Goal: Task Accomplishment & Management: Manage account settings

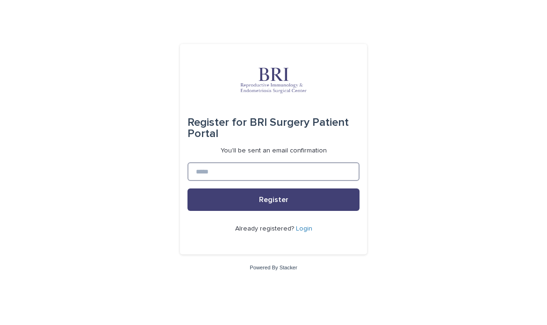
click at [215, 163] on input at bounding box center [274, 171] width 172 height 19
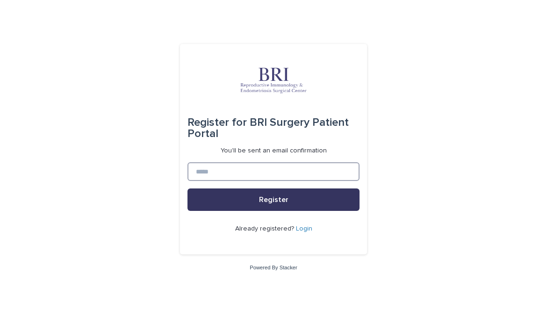
type input "**********"
click at [275, 198] on span "Register" at bounding box center [273, 199] width 29 height 7
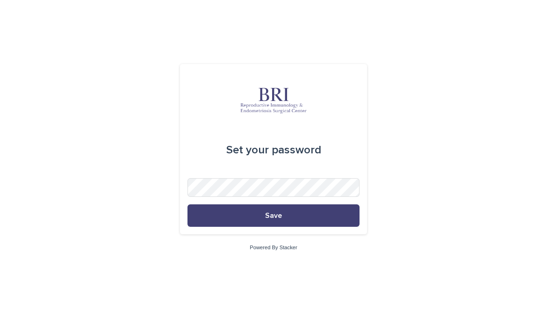
click at [281, 198] on form "Set your password Save" at bounding box center [274, 149] width 172 height 155
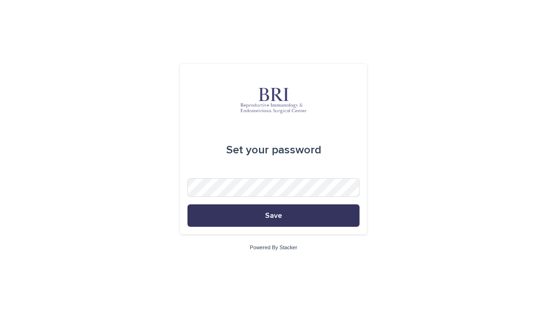
click at [293, 216] on button "Save" at bounding box center [274, 215] width 172 height 22
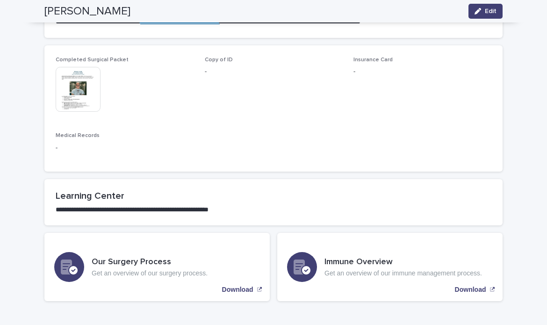
scroll to position [531, 0]
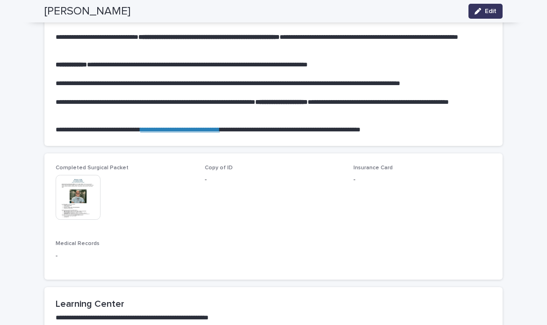
click at [493, 14] on span "Edit" at bounding box center [491, 11] width 12 height 7
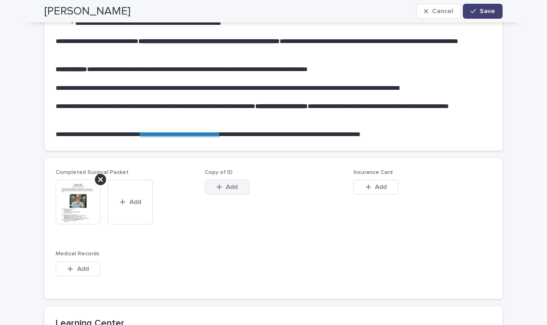
click at [220, 185] on icon "button" at bounding box center [220, 187] width 6 height 7
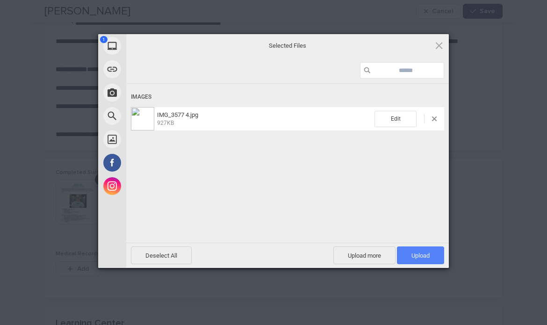
click at [412, 256] on span "Upload 1" at bounding box center [421, 255] width 18 height 7
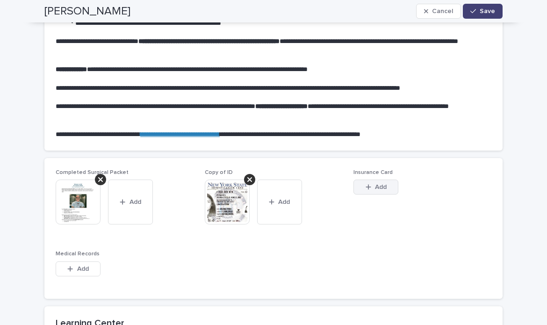
click at [379, 189] on span "Add" at bounding box center [381, 187] width 12 height 7
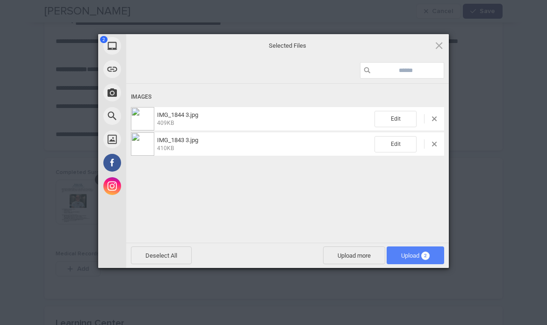
click at [409, 261] on span "Upload 2" at bounding box center [416, 256] width 58 height 18
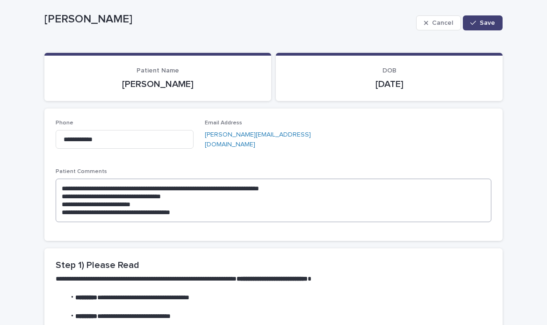
scroll to position [0, 0]
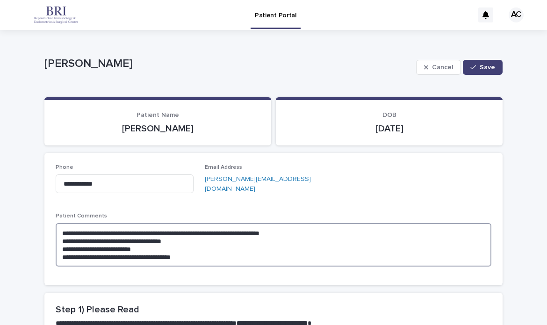
click at [266, 239] on textarea "**********" at bounding box center [274, 245] width 436 height 44
drag, startPoint x: 253, startPoint y: 236, endPoint x: 259, endPoint y: 292, distance: 56.9
click at [240, 247] on textarea "**********" at bounding box center [274, 245] width 436 height 44
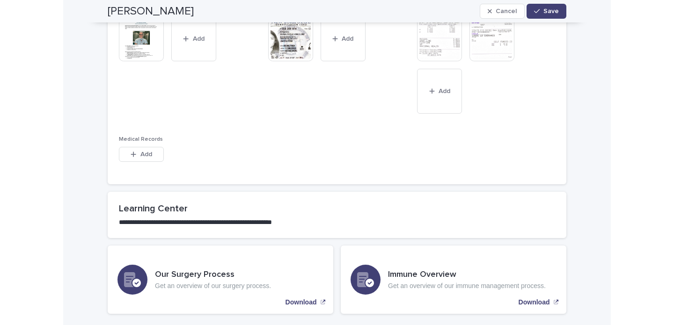
scroll to position [695, 0]
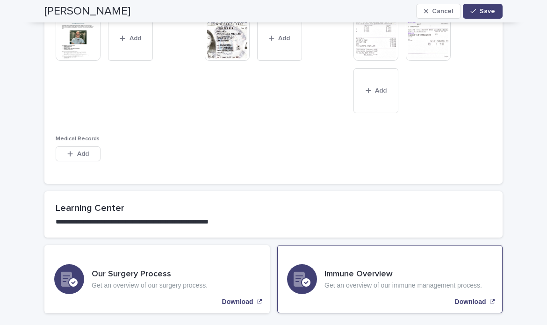
click at [459, 300] on p "Download" at bounding box center [470, 302] width 31 height 8
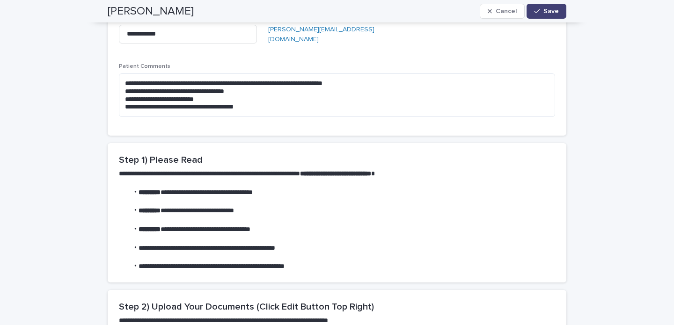
scroll to position [0, 0]
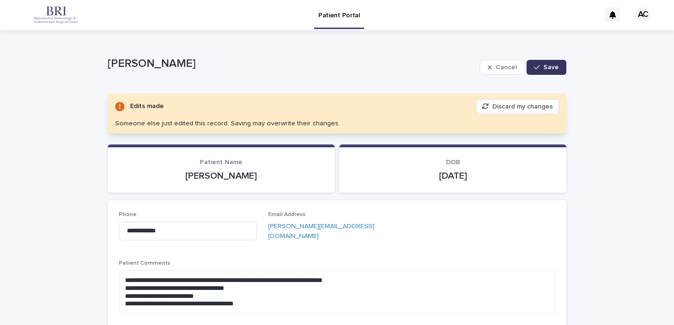
click at [547, 68] on span "Save" at bounding box center [550, 67] width 15 height 7
type textarea "**********"
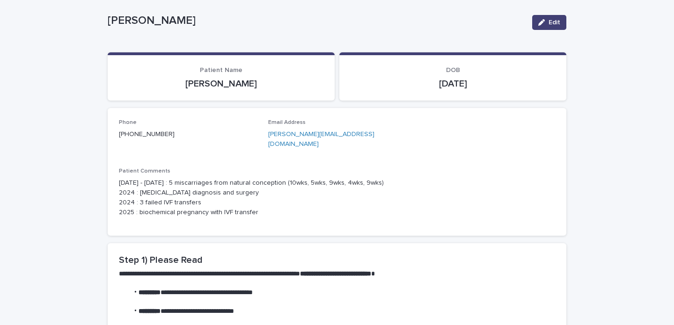
scroll to position [44, 0]
